Goal: Navigation & Orientation: Find specific page/section

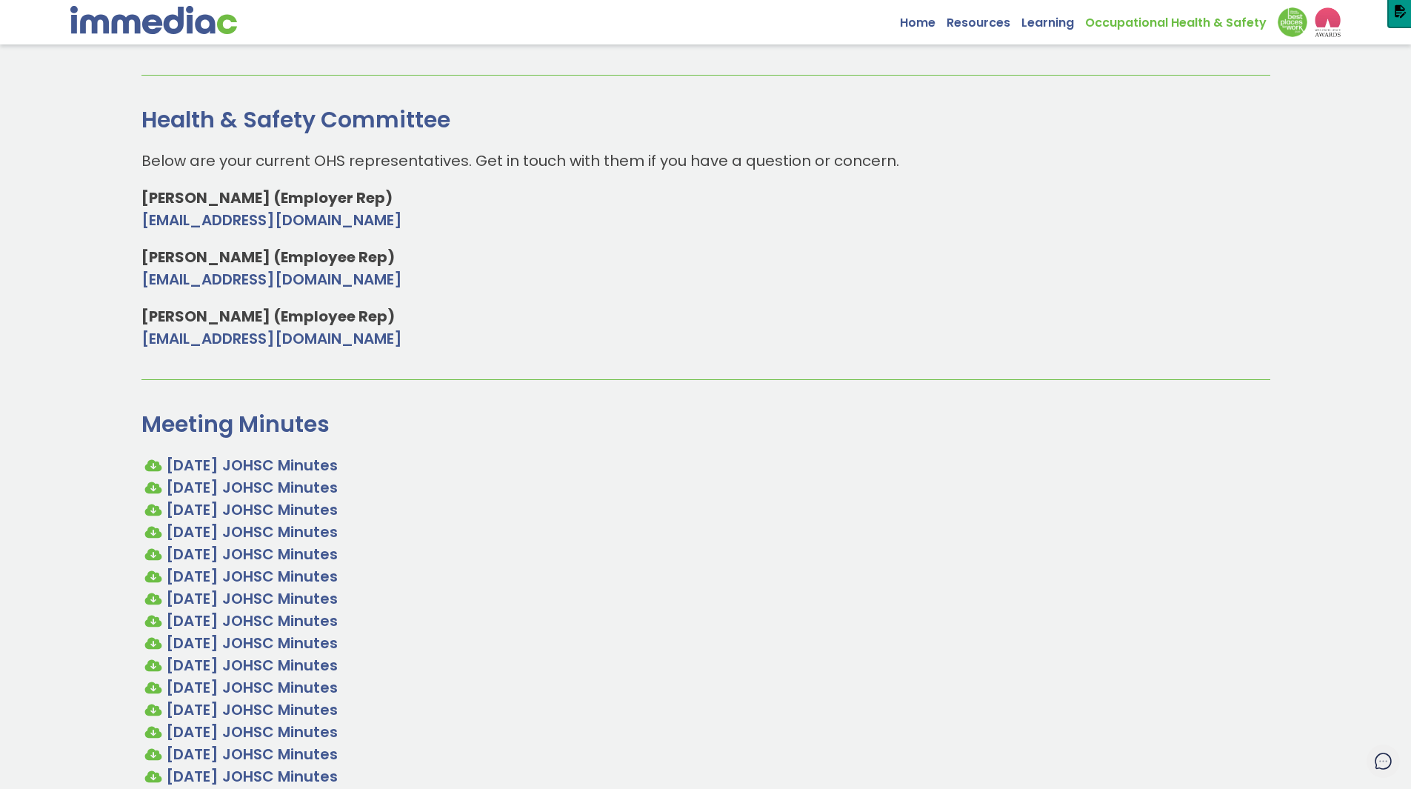
scroll to position [519, 0]
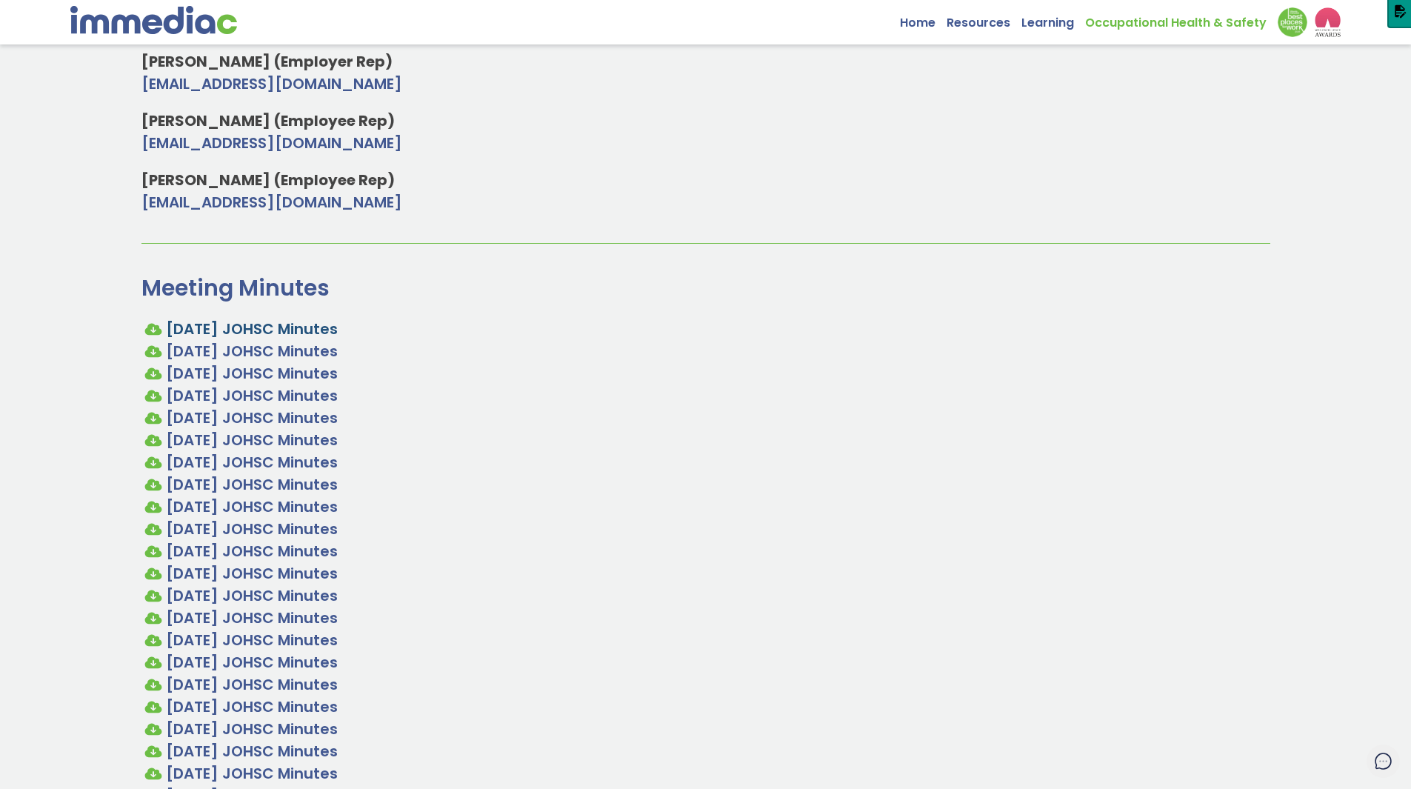
click at [289, 324] on link "July 15, 2025 JOHSC Minutes" at bounding box center [252, 329] width 172 height 21
